Goal: Transaction & Acquisition: Download file/media

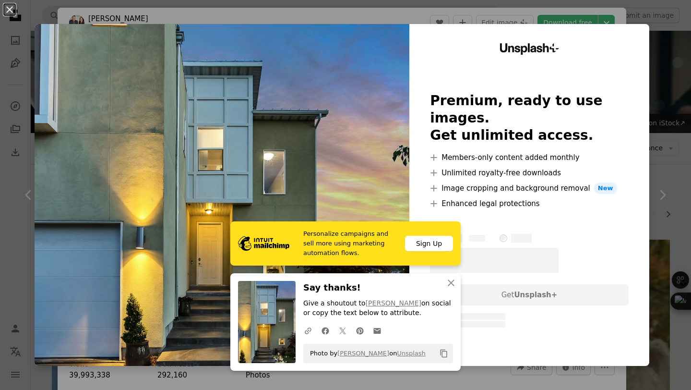
scroll to position [350, 0]
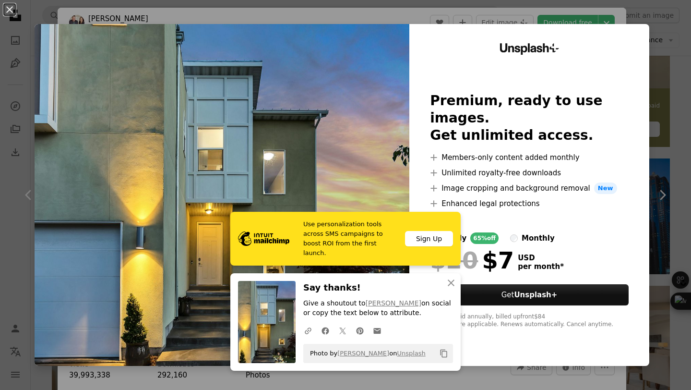
click at [658, 138] on div "An X shape Use personalization tools across SMS campaigns to boost ROI from the…" at bounding box center [345, 195] width 691 height 390
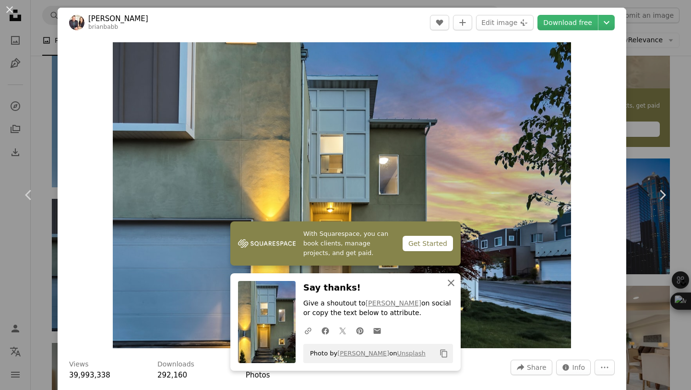
click at [453, 284] on icon "An X shape" at bounding box center [451, 283] width 12 height 12
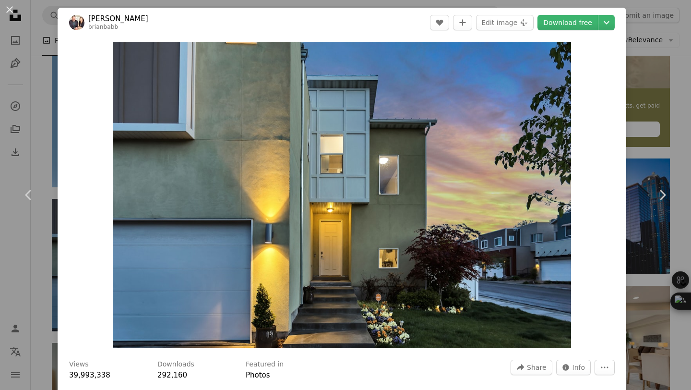
click at [626, 98] on div "Zoom in" at bounding box center [342, 194] width 569 height 315
click at [644, 94] on div "An X shape Chevron left Chevron right [PERSON_NAME] brianbabb A heart A plus si…" at bounding box center [345, 195] width 691 height 390
